Goal: Task Accomplishment & Management: Complete application form

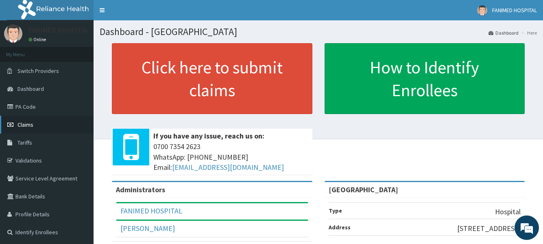
click at [33, 125] on link "Claims" at bounding box center [47, 124] width 94 height 18
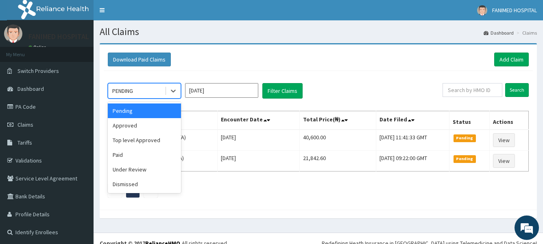
click at [148, 89] on div "PENDING" at bounding box center [136, 90] width 57 height 13
drag, startPoint x: 144, startPoint y: 125, endPoint x: 179, endPoint y: 114, distance: 36.3
click at [144, 125] on div "Approved" at bounding box center [144, 125] width 73 height 15
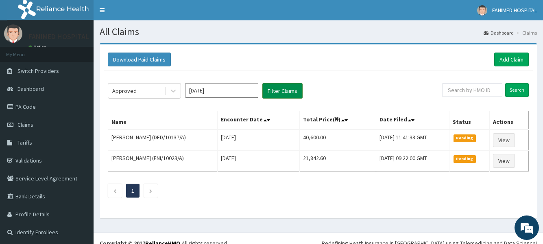
click at [271, 94] on button "Filter Claims" at bounding box center [282, 90] width 40 height 15
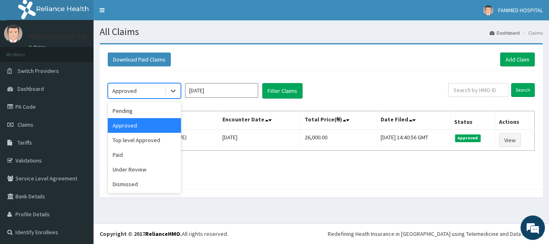
click at [152, 92] on div "Approved" at bounding box center [136, 90] width 57 height 13
click at [144, 144] on div "Top level Approved" at bounding box center [144, 140] width 73 height 15
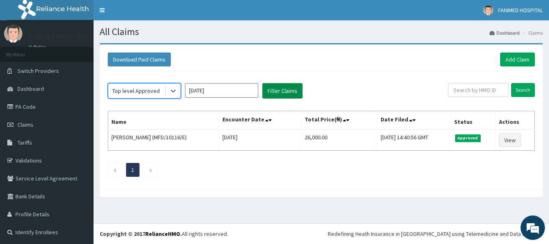
click at [283, 92] on button "Filter Claims" at bounding box center [282, 90] width 40 height 15
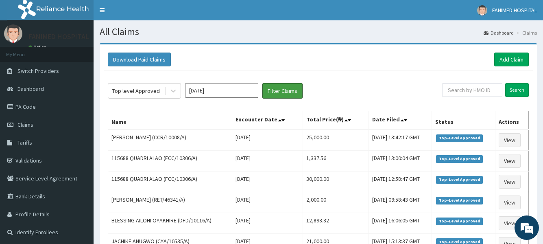
scroll to position [41, 0]
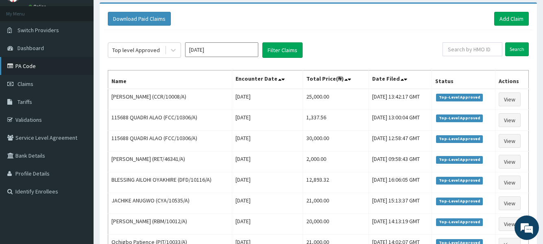
click at [38, 66] on link "PA Code" at bounding box center [47, 66] width 94 height 18
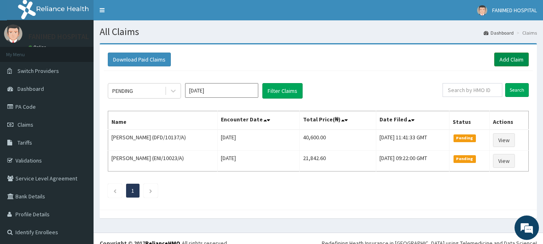
click at [510, 59] on link "Add Claim" at bounding box center [511, 59] width 35 height 14
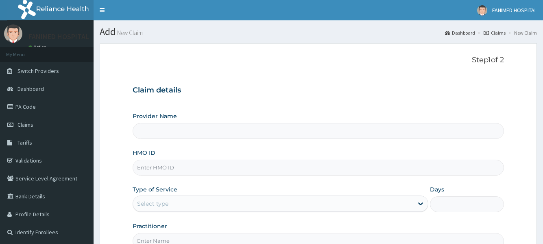
click at [183, 170] on input "HMO ID" at bounding box center [318, 167] width 371 height 16
type input "Fanimed Hospital"
paste input "DFD/10116/A"
type input "D"
paste input "DFD/10116/A"
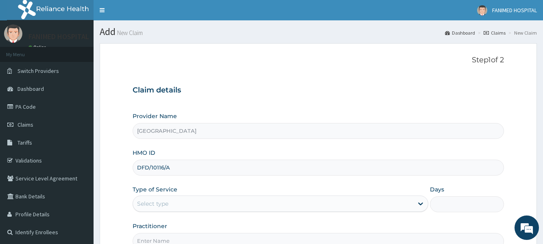
click at [150, 166] on input "DFD/10116/A" at bounding box center [318, 167] width 371 height 16
type input "DFD/10116/A"
click at [170, 204] on div "Select type" at bounding box center [273, 203] width 280 height 13
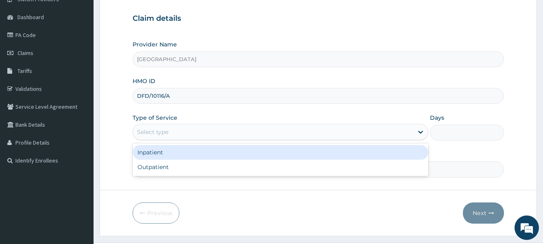
scroll to position [81, 0]
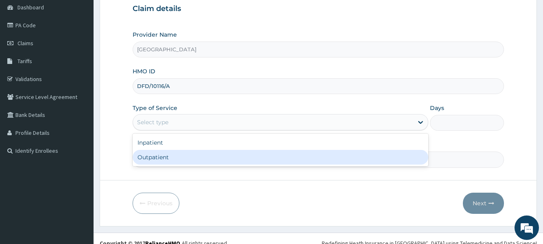
click at [169, 155] on div "Outpatient" at bounding box center [280, 157] width 295 height 15
type input "1"
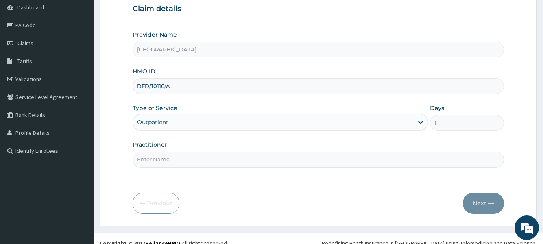
click at [181, 163] on input "Practitioner" at bounding box center [318, 159] width 371 height 16
type input "d"
type input "DR DOSUNMU"
click at [478, 209] on button "Next" at bounding box center [483, 202] width 41 height 21
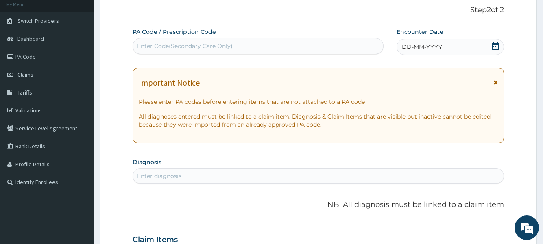
scroll to position [0, 0]
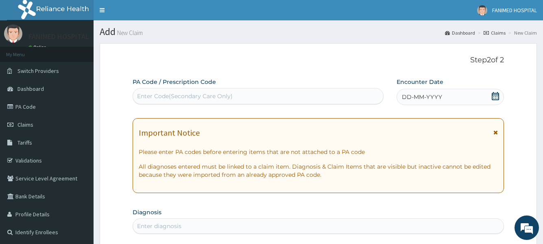
click at [223, 96] on div "Enter Code(Secondary Care Only)" at bounding box center [185, 96] width 96 height 8
paste input "PA/4BCBDB"
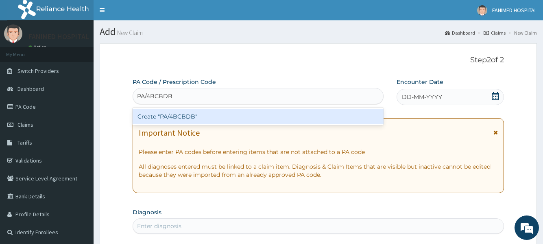
type input "PA/4BCBDB"
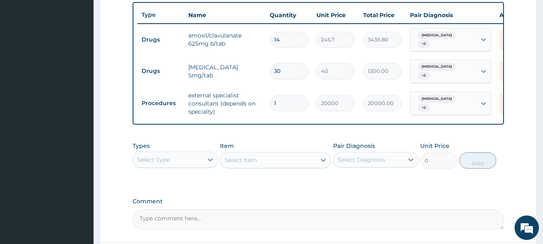
scroll to position [275, 0]
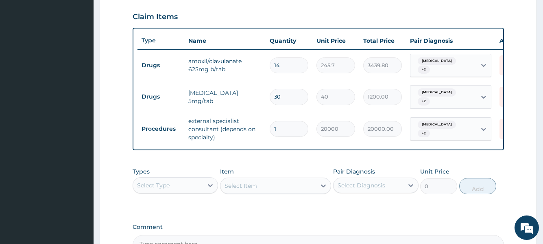
click at [286, 91] on input "30" at bounding box center [289, 97] width 39 height 16
type input "3"
type input "120.00"
type input "0.00"
type input "8"
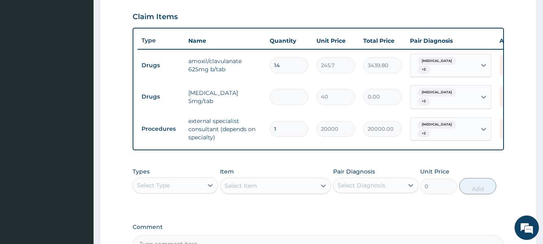
type input "320.00"
type input "84"
type input "3360.00"
type input "84"
click at [257, 102] on tr "Drugs prednisolone 5mg/tab 84 40 3360.00 Vertigo + 2 Delete" at bounding box center [336, 97] width 399 height 32
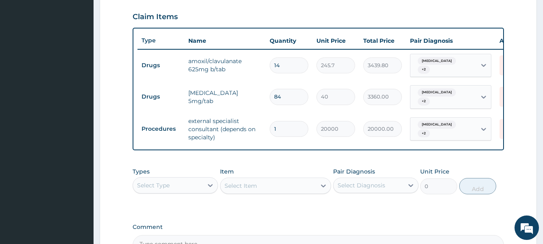
click at [312, 163] on div "Types Select Type Item Select Item Pair Diagnosis Select Diagnosis Unit Price 0…" at bounding box center [318, 180] width 371 height 35
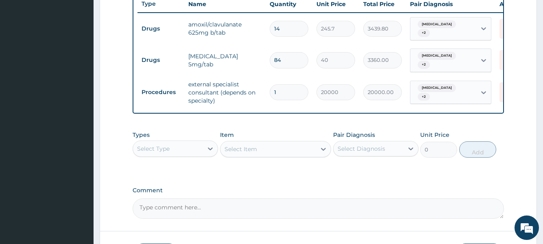
scroll to position [356, 0]
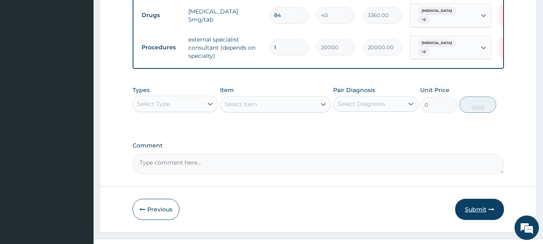
click at [479, 208] on button "Submit" at bounding box center [479, 208] width 49 height 21
